Goal: Task Accomplishment & Management: Complete application form

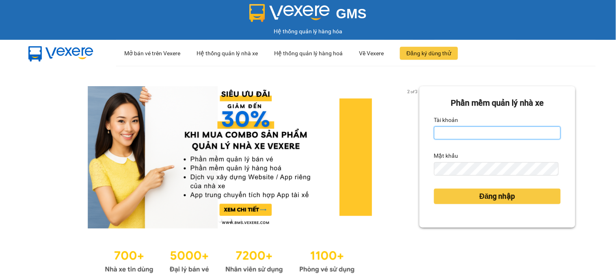
click at [497, 132] on input "Tài khoản" at bounding box center [497, 132] width 127 height 13
type input "vpdh.tananh"
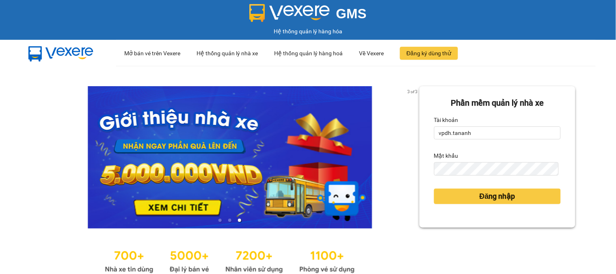
click at [478, 187] on div "Đăng nhập" at bounding box center [497, 196] width 127 height 22
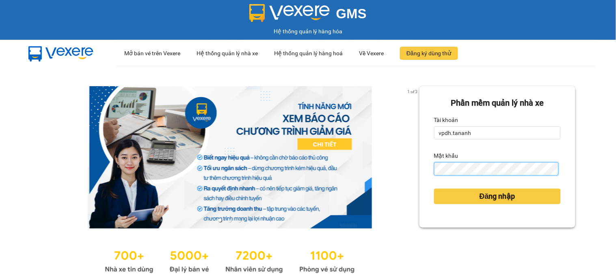
click at [434, 188] on button "Đăng nhập" at bounding box center [497, 195] width 127 height 15
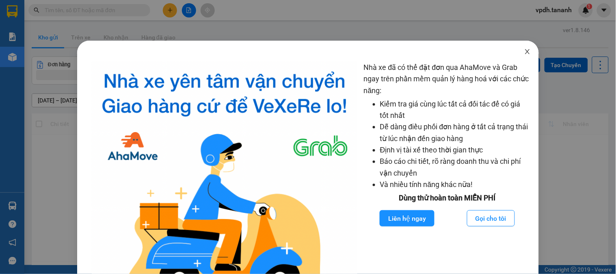
click at [525, 51] on icon "close" at bounding box center [527, 51] width 6 height 6
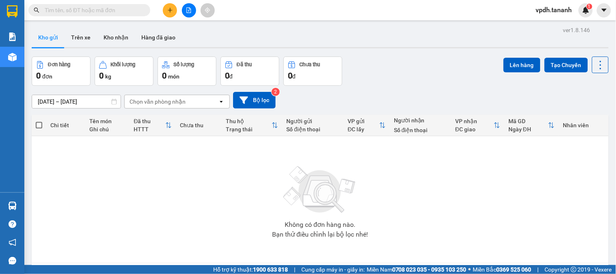
click at [177, 8] on button at bounding box center [170, 10] width 14 height 14
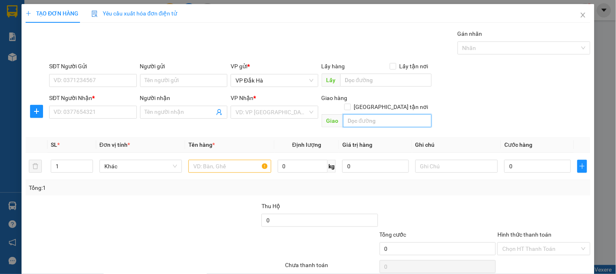
click at [354, 114] on input "text" at bounding box center [387, 120] width 89 height 13
click at [277, 112] on input "search" at bounding box center [272, 112] width 72 height 12
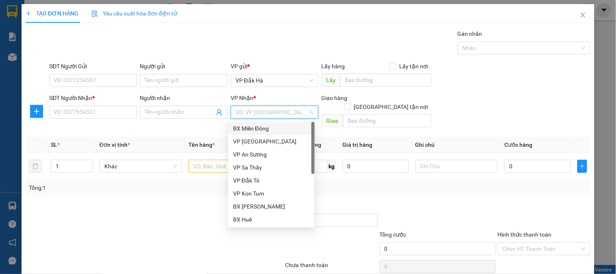
click at [257, 128] on div "BX Miền Đông" at bounding box center [271, 128] width 77 height 9
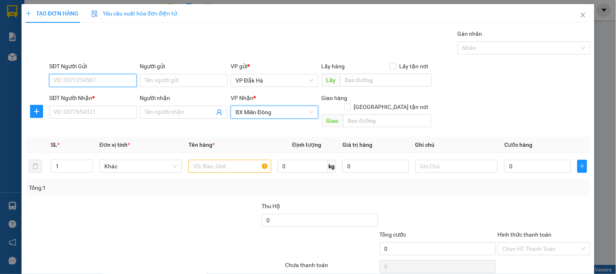
click at [86, 83] on input "SĐT Người Gửi" at bounding box center [92, 80] width 87 height 13
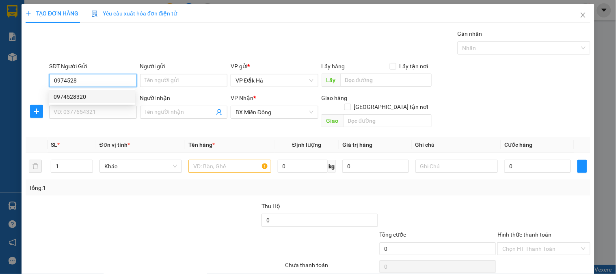
click at [98, 98] on div "0974528320" at bounding box center [92, 96] width 77 height 9
type input "0974528320"
type input "50.000"
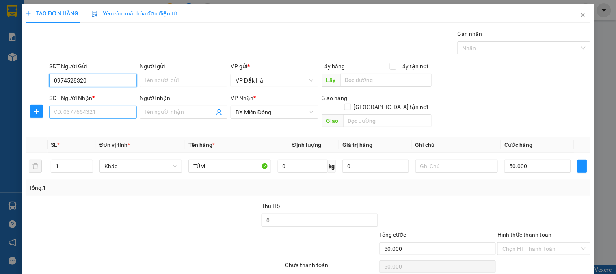
type input "0974528320"
click at [94, 114] on input "SĐT Người Nhận *" at bounding box center [92, 112] width 87 height 13
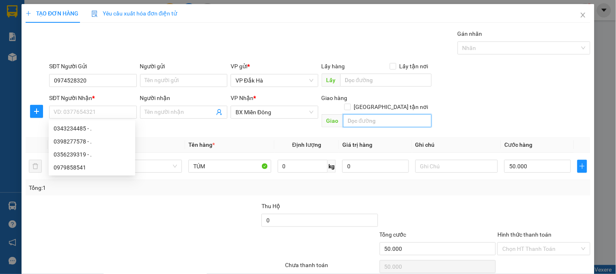
click at [380, 114] on input "text" at bounding box center [387, 120] width 89 height 13
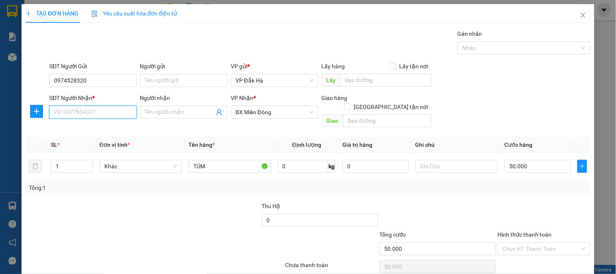
click at [106, 111] on input "SĐT Người Nhận *" at bounding box center [92, 112] width 87 height 13
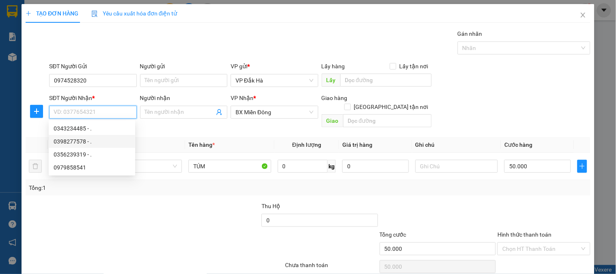
click at [80, 139] on div "0398277578 - ." at bounding box center [92, 141] width 77 height 9
type input "0398277578"
type input "."
type input "N4 ĐẤT THÁNH"
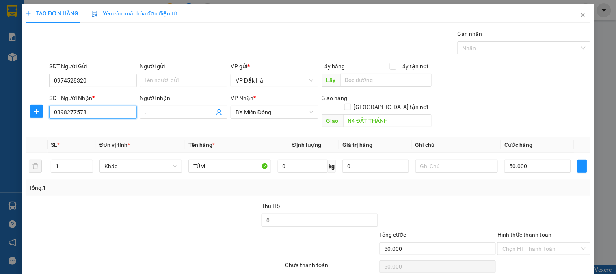
type input "80.000"
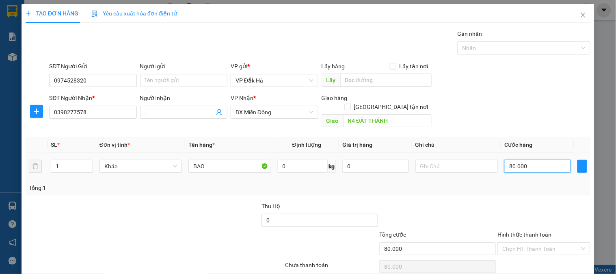
click at [530, 162] on input "80.000" at bounding box center [537, 166] width 67 height 13
type input "5"
type input "50"
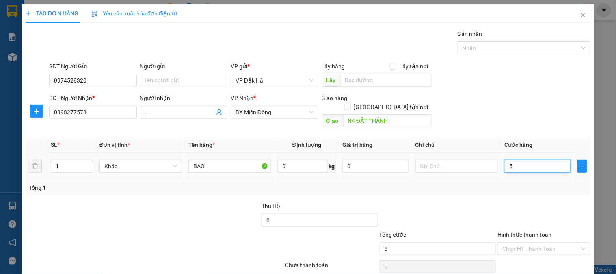
type input "50"
type input "50.000"
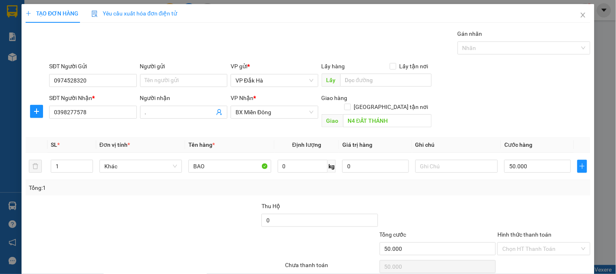
drag, startPoint x: 502, startPoint y: 192, endPoint x: 339, endPoint y: 180, distance: 164.0
click at [501, 192] on div "Transit Pickup Surcharge Ids Transit Deliver Surcharge Ids Transit Deliver Surc…" at bounding box center [308, 161] width 565 height 264
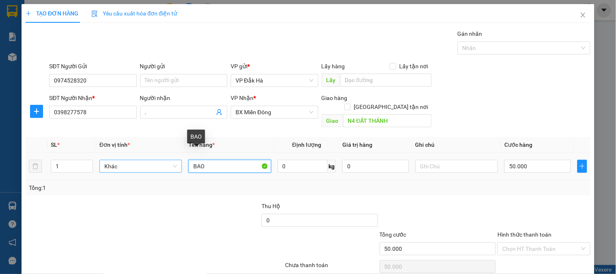
drag, startPoint x: 230, startPoint y: 156, endPoint x: 128, endPoint y: 155, distance: 101.5
click at [128, 155] on tr "1 Khác BAO 0 kg 0 50.000" at bounding box center [308, 166] width 565 height 27
type input "t"
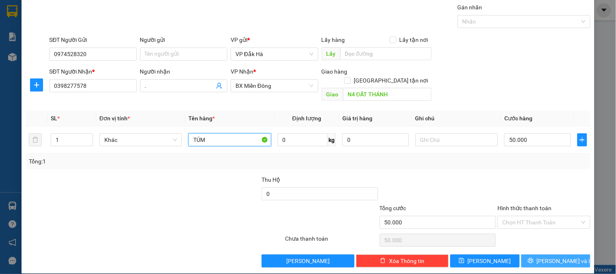
type input "TÚM"
click at [546, 256] on span "[PERSON_NAME] và In" at bounding box center [565, 260] width 57 height 9
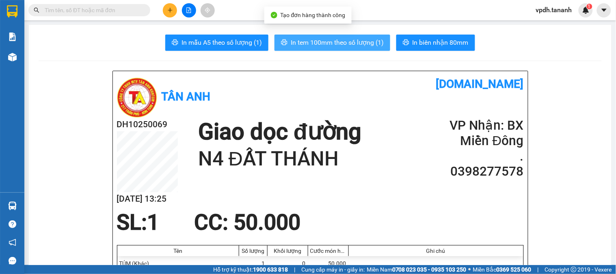
click at [347, 35] on button "In tem 100mm theo số lượng (1)" at bounding box center [332, 43] width 116 height 16
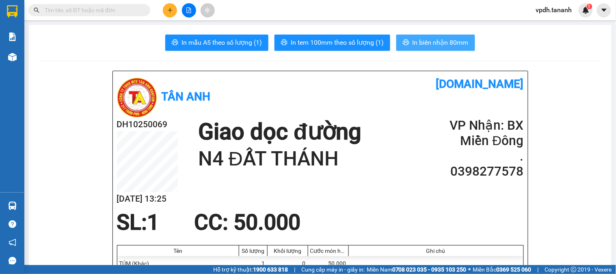
click at [419, 41] on span "In biên nhận 80mm" at bounding box center [441, 42] width 56 height 10
click at [163, 10] on button at bounding box center [170, 10] width 14 height 14
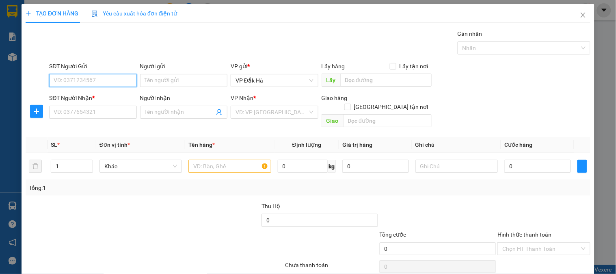
click at [96, 80] on input "SĐT Người Gửi" at bounding box center [92, 80] width 87 height 13
type input "0374942897"
click at [87, 96] on div "0374942897 - C ANH" at bounding box center [92, 96] width 77 height 9
type input "C ANH"
type input "0862761714"
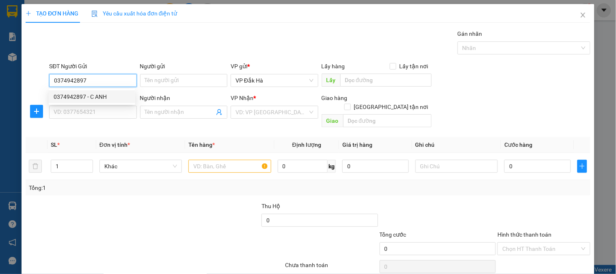
type input "[DEMOGRAPHIC_DATA]"
type input "100.000"
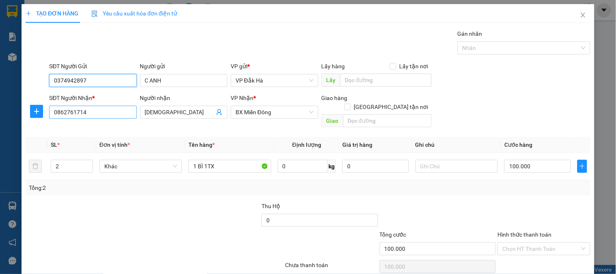
type input "0374942897"
click at [102, 109] on input "0862761714" at bounding box center [92, 112] width 87 height 13
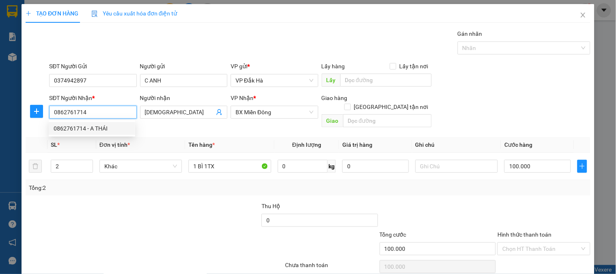
click at [99, 130] on div "0862761714 - A THÁI" at bounding box center [92, 128] width 77 height 9
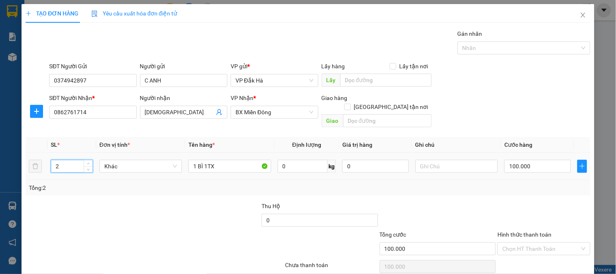
drag, startPoint x: 82, startPoint y: 155, endPoint x: 48, endPoint y: 156, distance: 34.5
click at [48, 156] on td "2" at bounding box center [72, 166] width 49 height 27
click at [484, 184] on div "Tổng: 2" at bounding box center [308, 187] width 565 height 15
drag, startPoint x: 529, startPoint y: 228, endPoint x: 528, endPoint y: 237, distance: 8.9
click at [529, 230] on div "Hình thức thanh toán" at bounding box center [543, 236] width 93 height 12
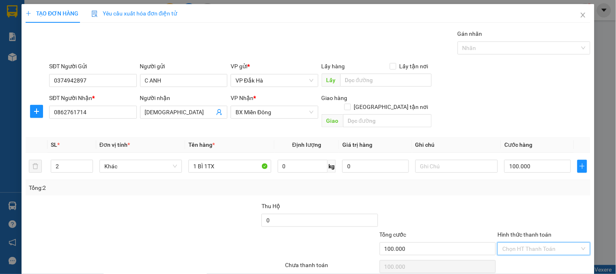
click at [528, 242] on input "Hình thức thanh toán" at bounding box center [540, 248] width 77 height 12
click at [513, 182] on div "Tại văn phòng" at bounding box center [539, 184] width 82 height 9
type input "0"
click at [430, 208] on div at bounding box center [438, 215] width 118 height 28
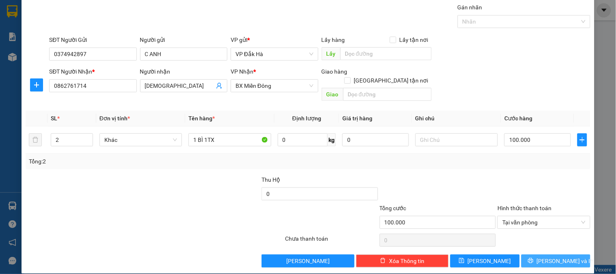
click at [549, 256] on span "[PERSON_NAME] và In" at bounding box center [565, 260] width 57 height 9
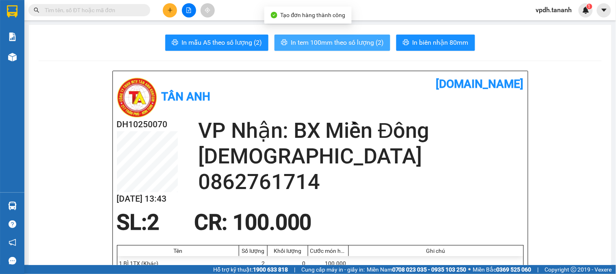
click at [340, 41] on span "In tem 100mm theo số lượng (2)" at bounding box center [337, 42] width 93 height 10
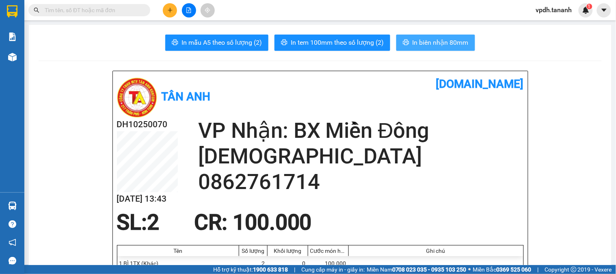
click at [445, 43] on span "In biên nhận 80mm" at bounding box center [441, 42] width 56 height 10
